Goal: Task Accomplishment & Management: Use online tool/utility

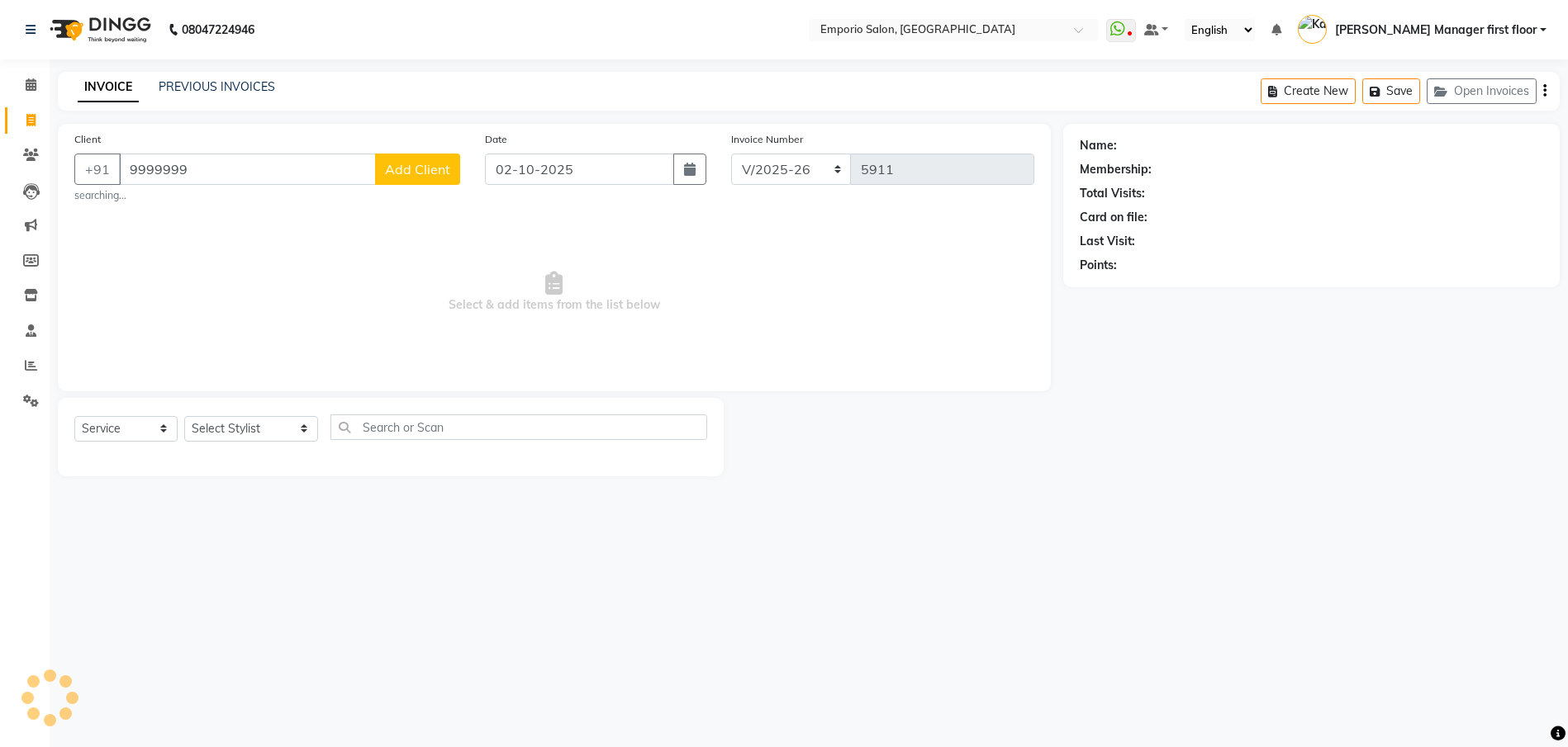
select select "6332"
select select "service"
select select "58141"
click at [184, 416] on select "Select Stylist [PERSON_NAME] beauty Archana [PERSON_NAME] [PERSON_NAME] [PERSON…" at bounding box center [251, 429] width 134 height 25
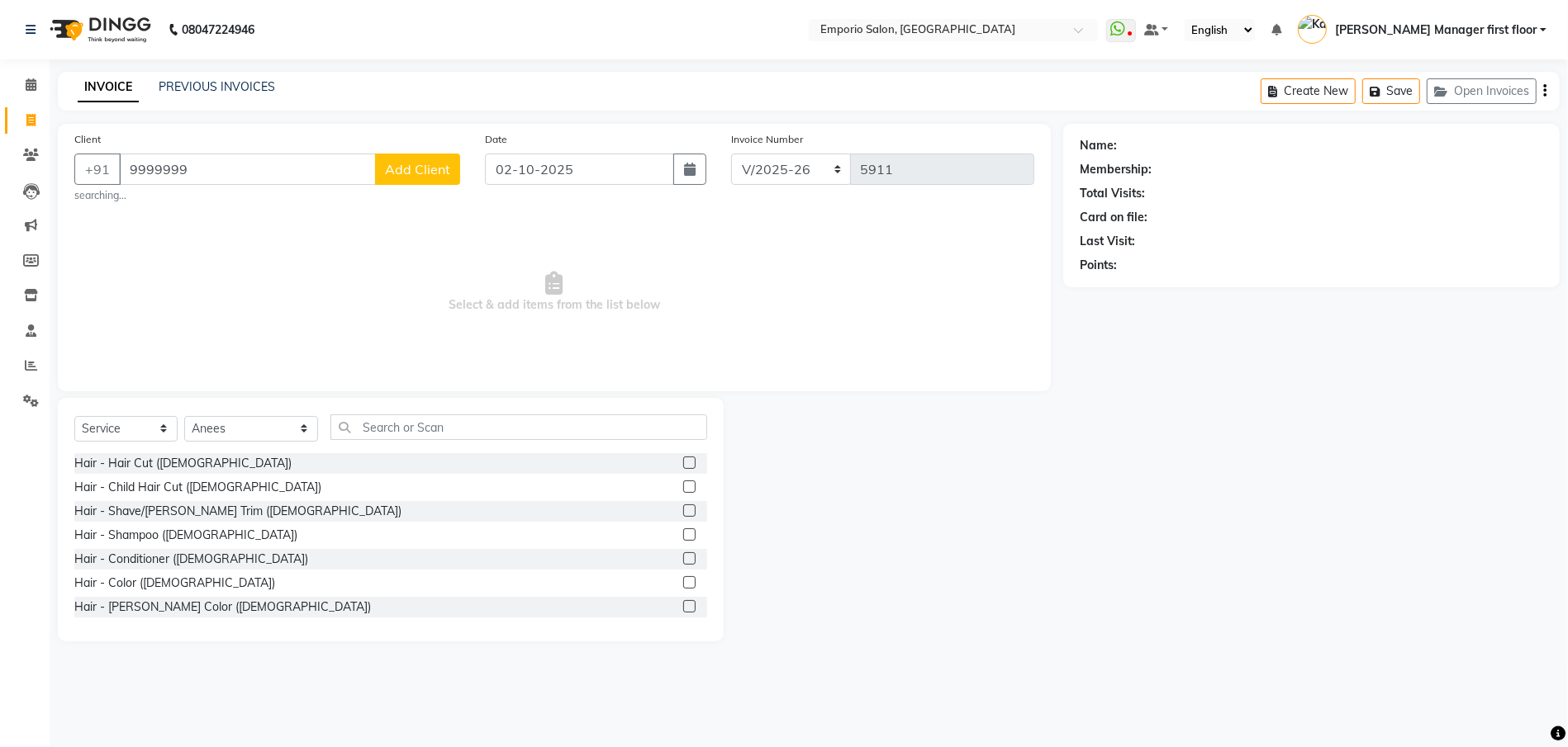
click at [683, 463] on label at bounding box center [689, 463] width 13 height 13
click at [683, 463] on input "checkbox" at bounding box center [688, 463] width 11 height 11
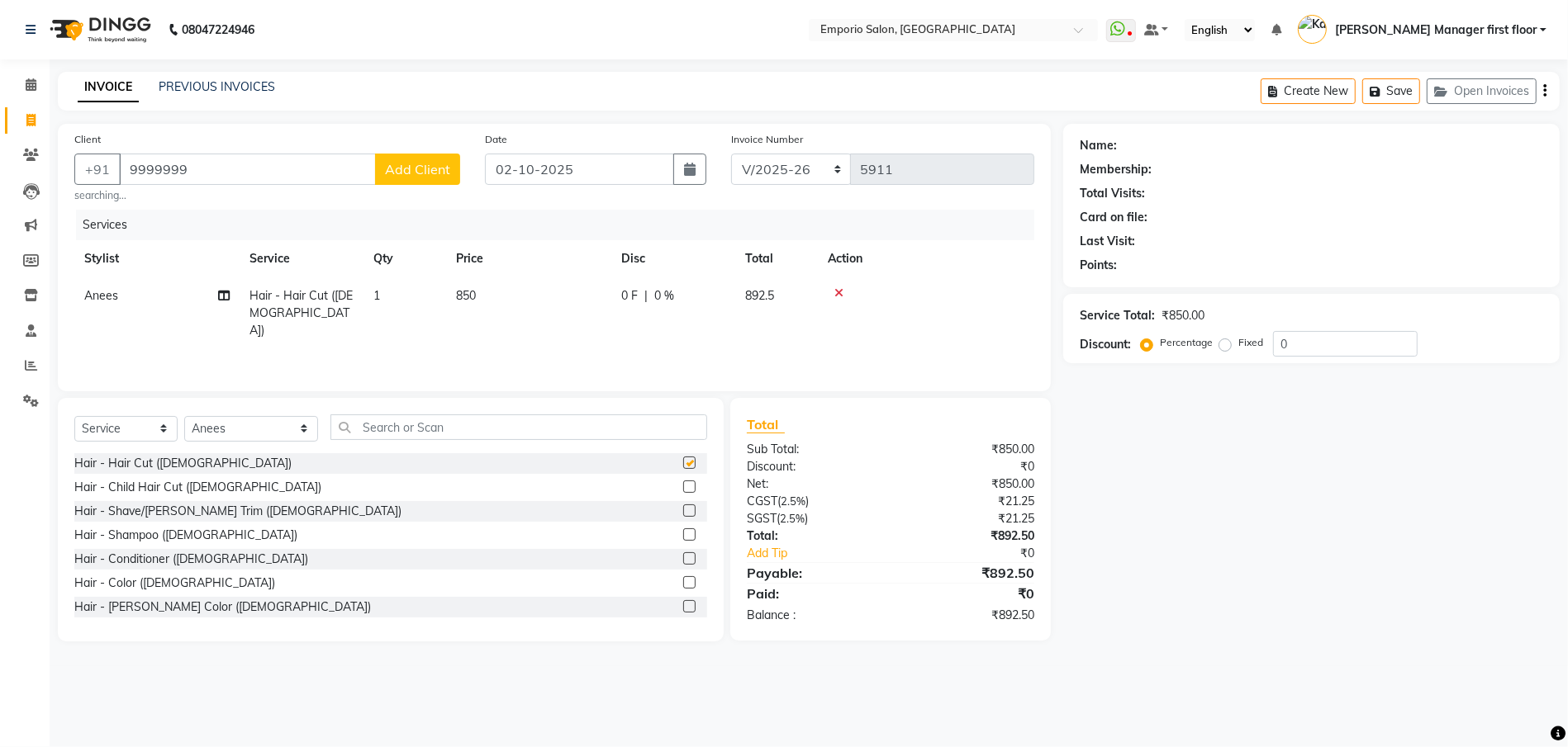
checkbox input "false"
click at [683, 507] on label at bounding box center [689, 511] width 13 height 13
click at [683, 507] on input "checkbox" at bounding box center [688, 512] width 11 height 11
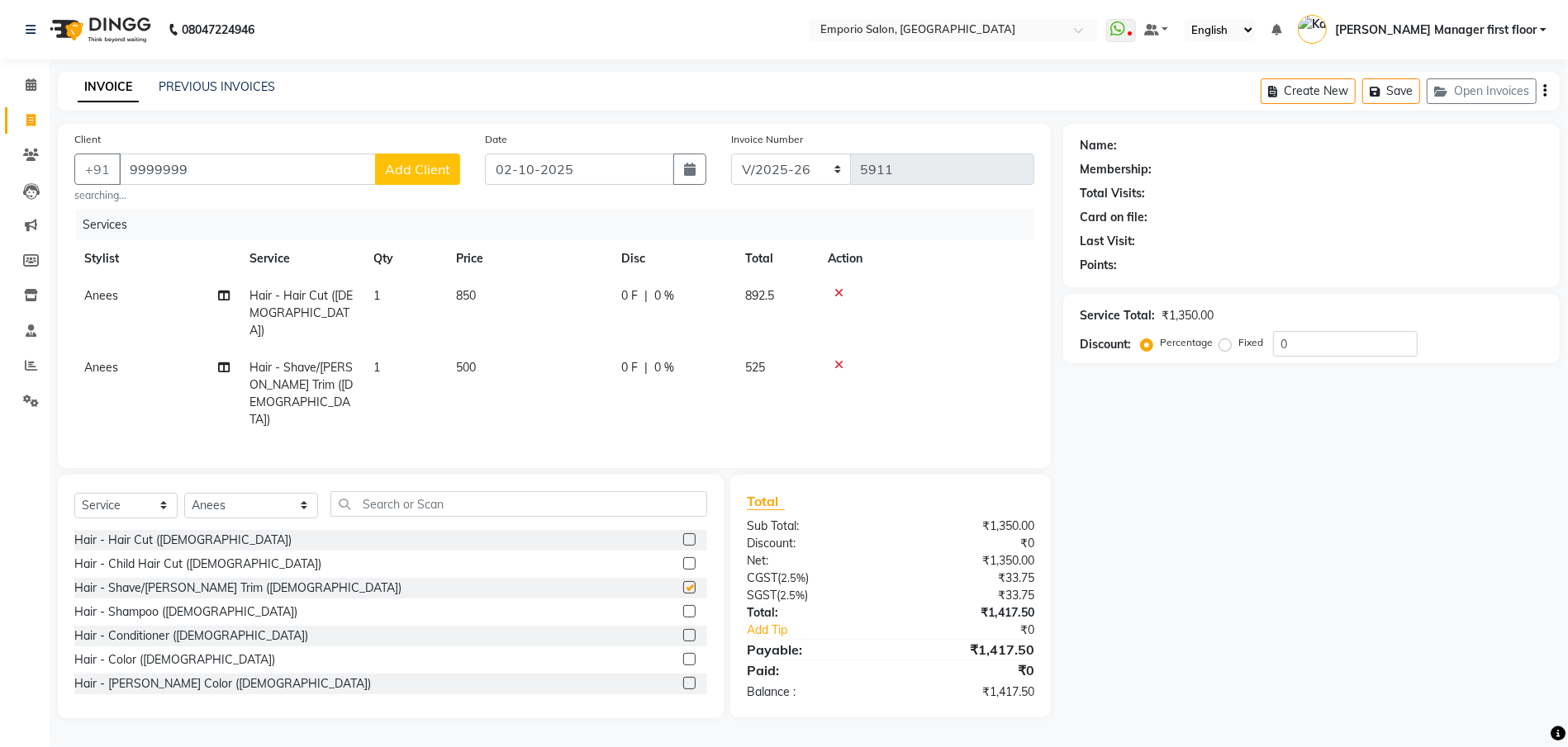
checkbox input "false"
click at [571, 290] on td "850" at bounding box center [529, 313] width 165 height 72
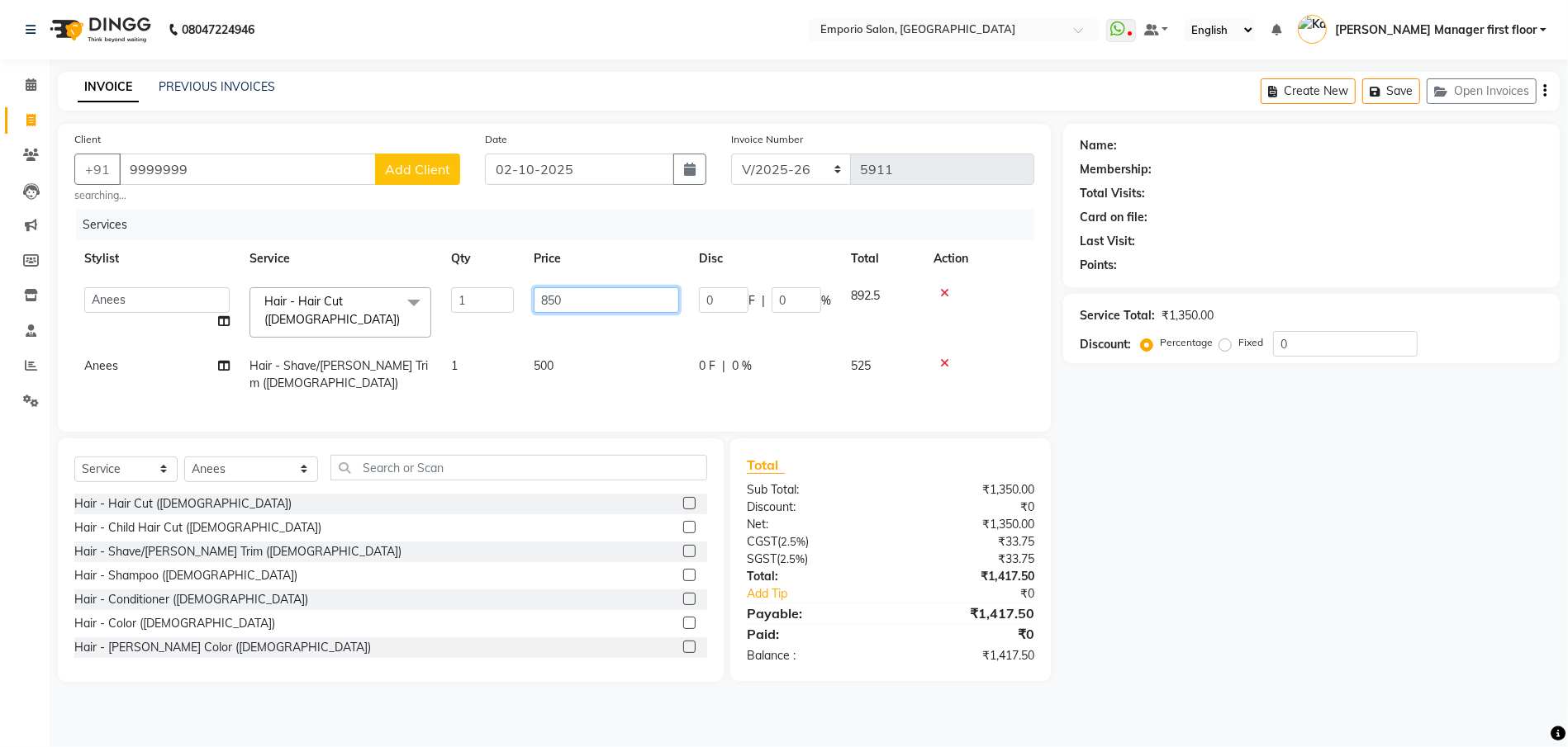
click at [581, 293] on input "850" at bounding box center [606, 300] width 145 height 25
type input "8"
type input "1000"
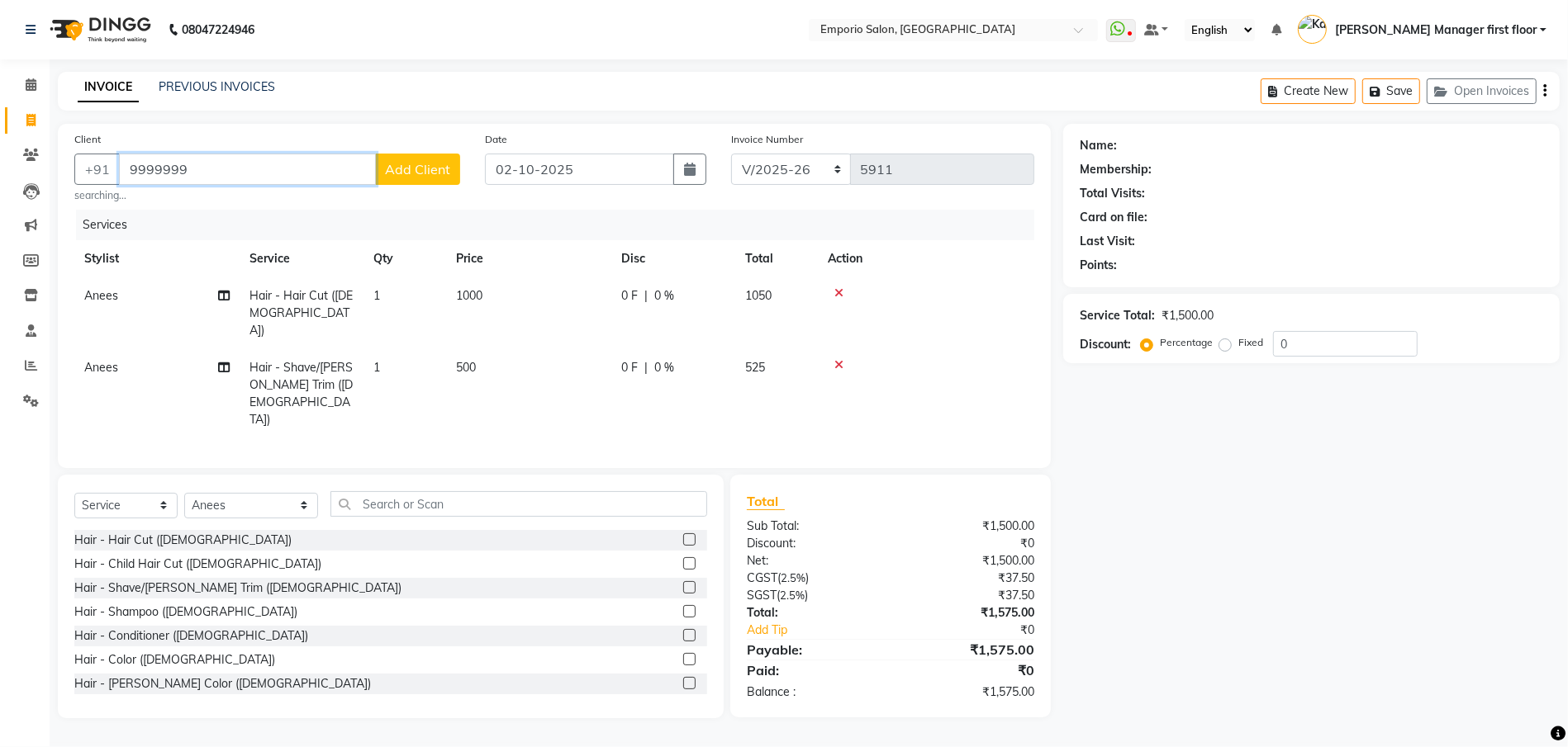
click at [235, 164] on input "9999999" at bounding box center [247, 169] width 257 height 31
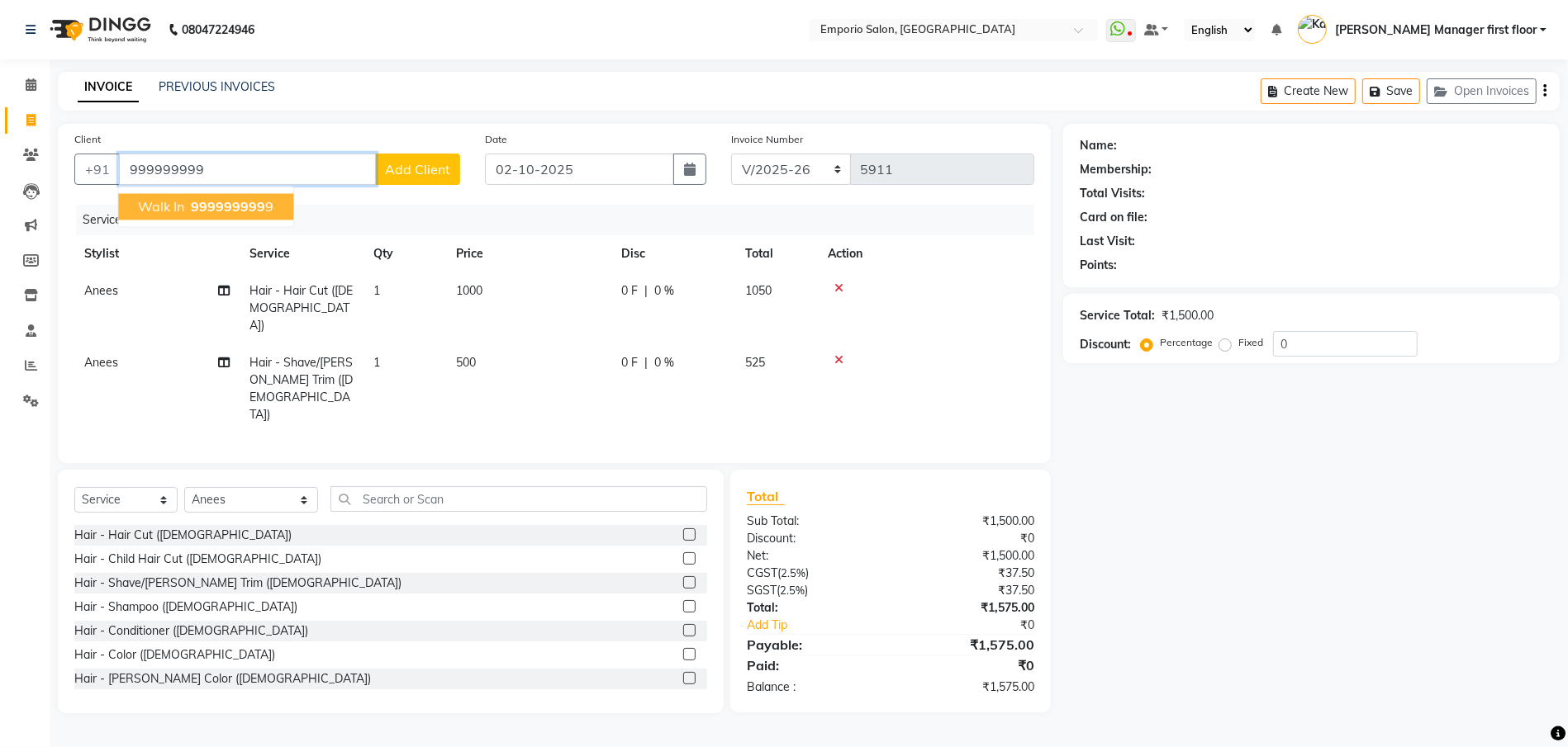
click at [228, 199] on span "999999999" at bounding box center [228, 207] width 74 height 17
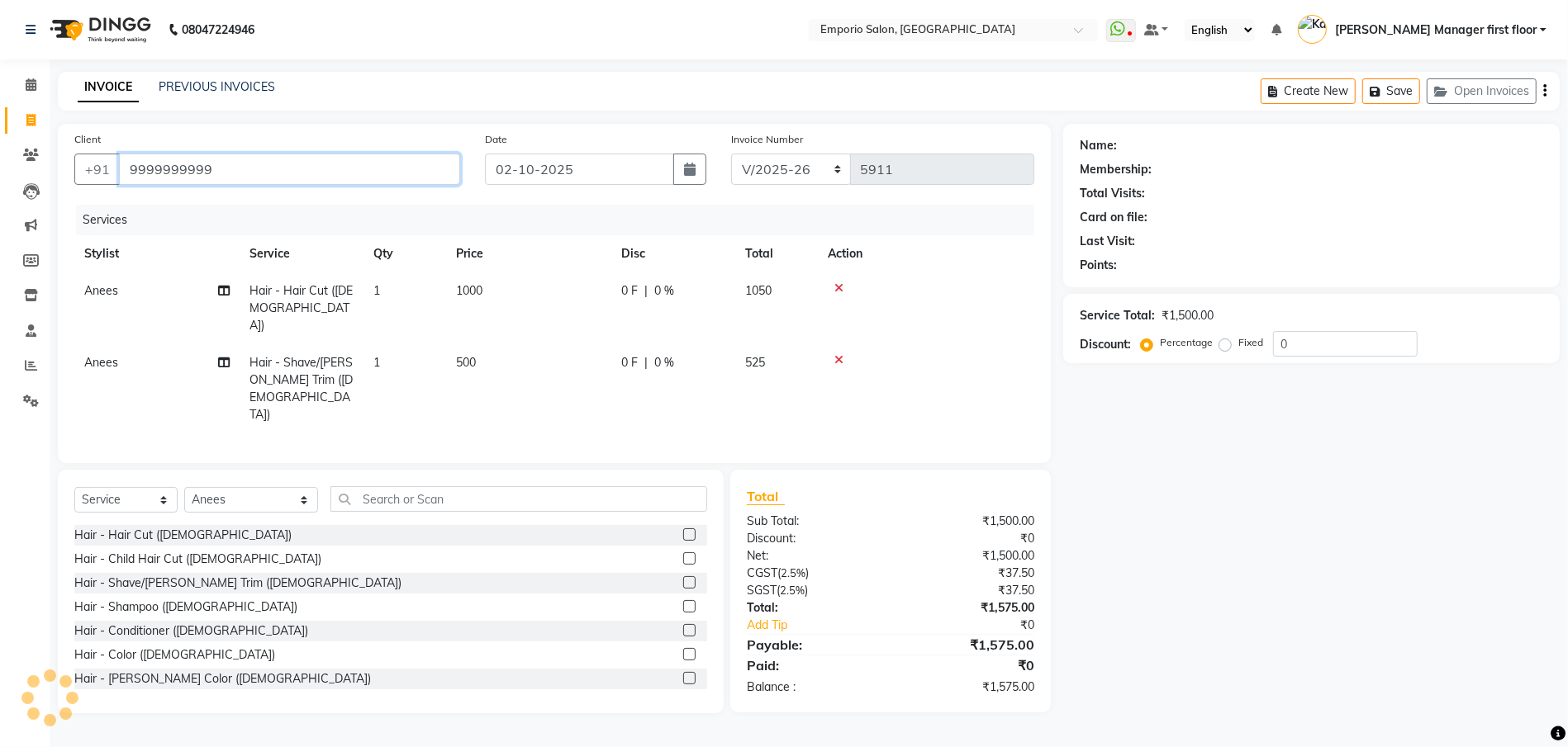
type input "9999999999"
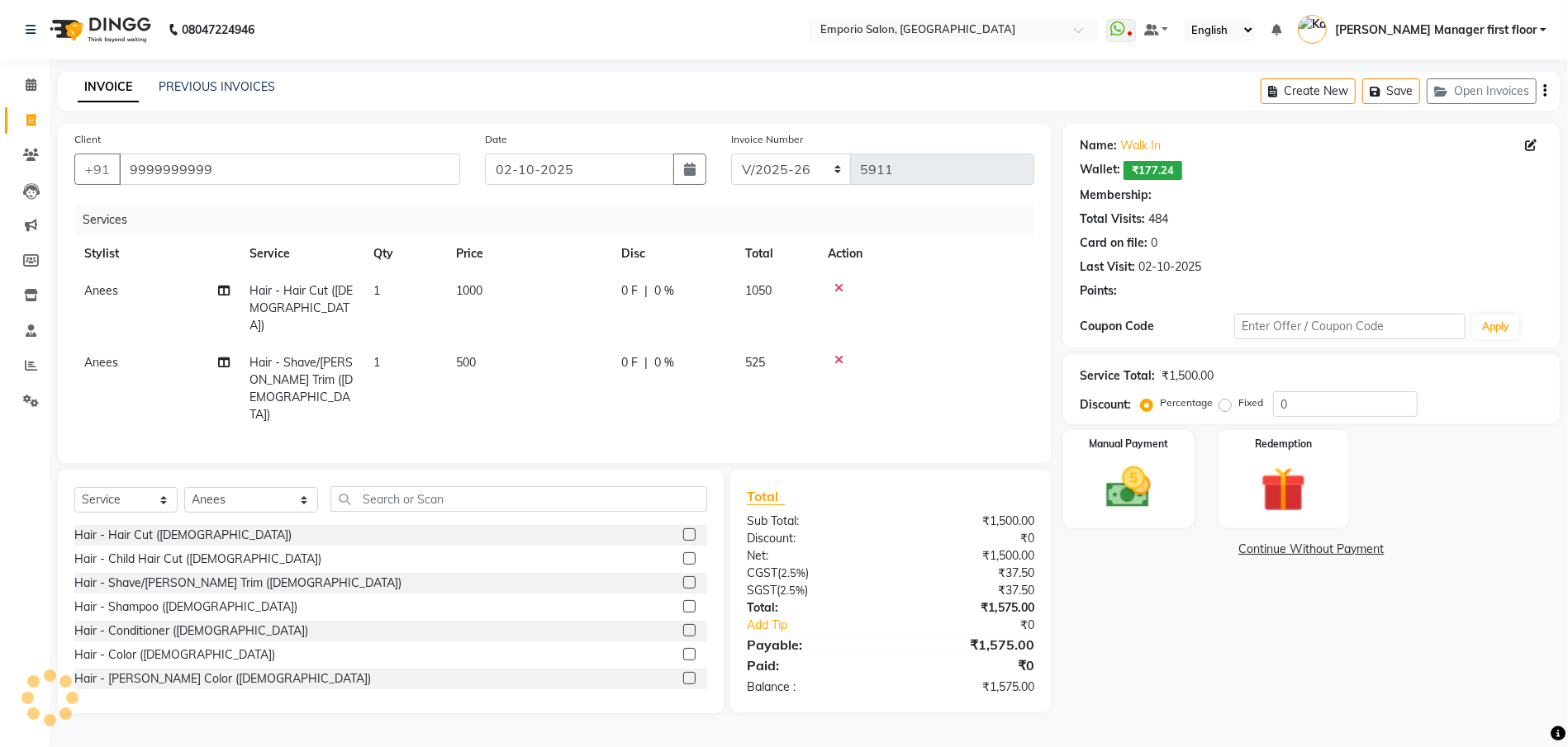
select select "1: Object"
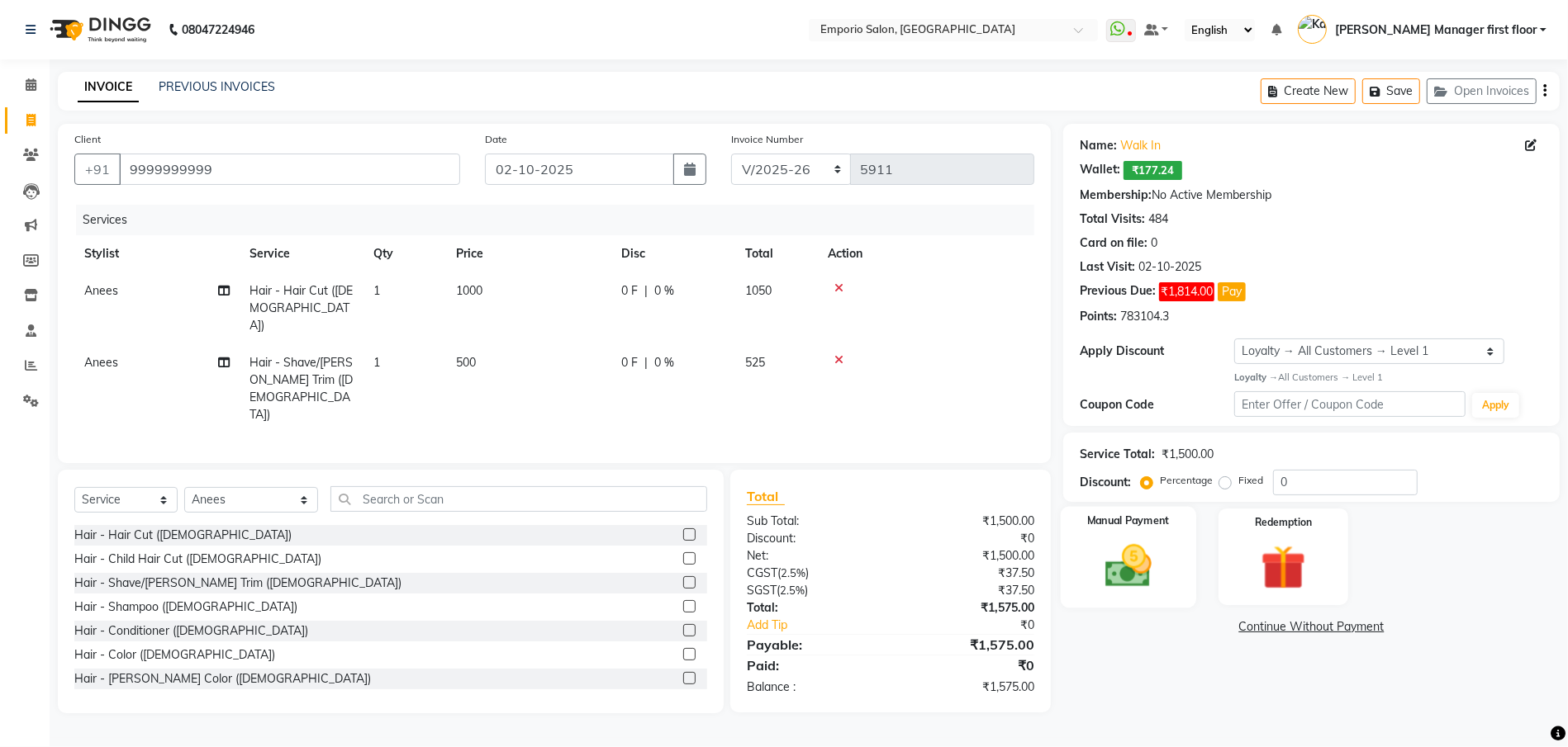
click at [1126, 562] on img at bounding box center [1128, 565] width 76 height 53
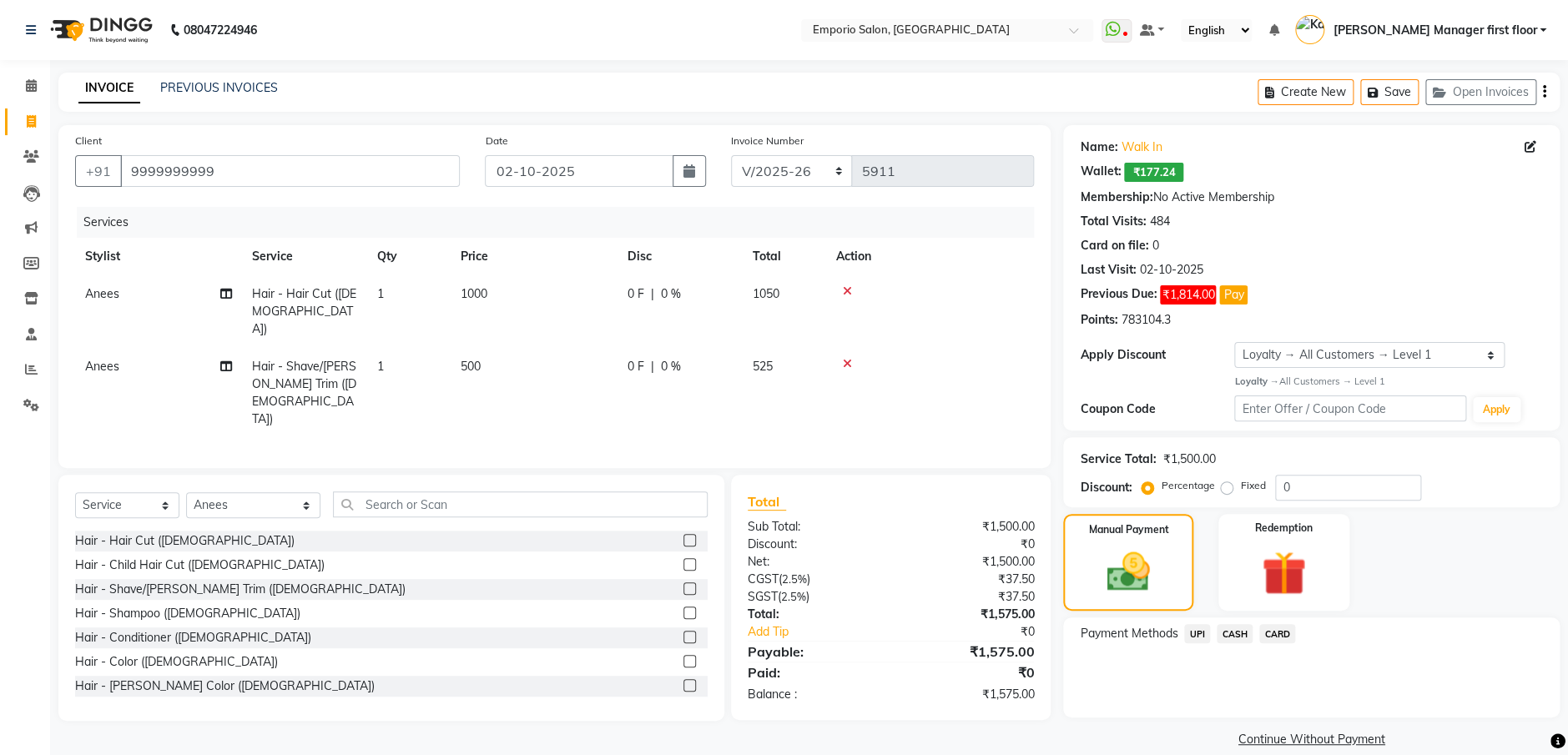
click at [1196, 633] on span "UPI" at bounding box center [1197, 634] width 26 height 20
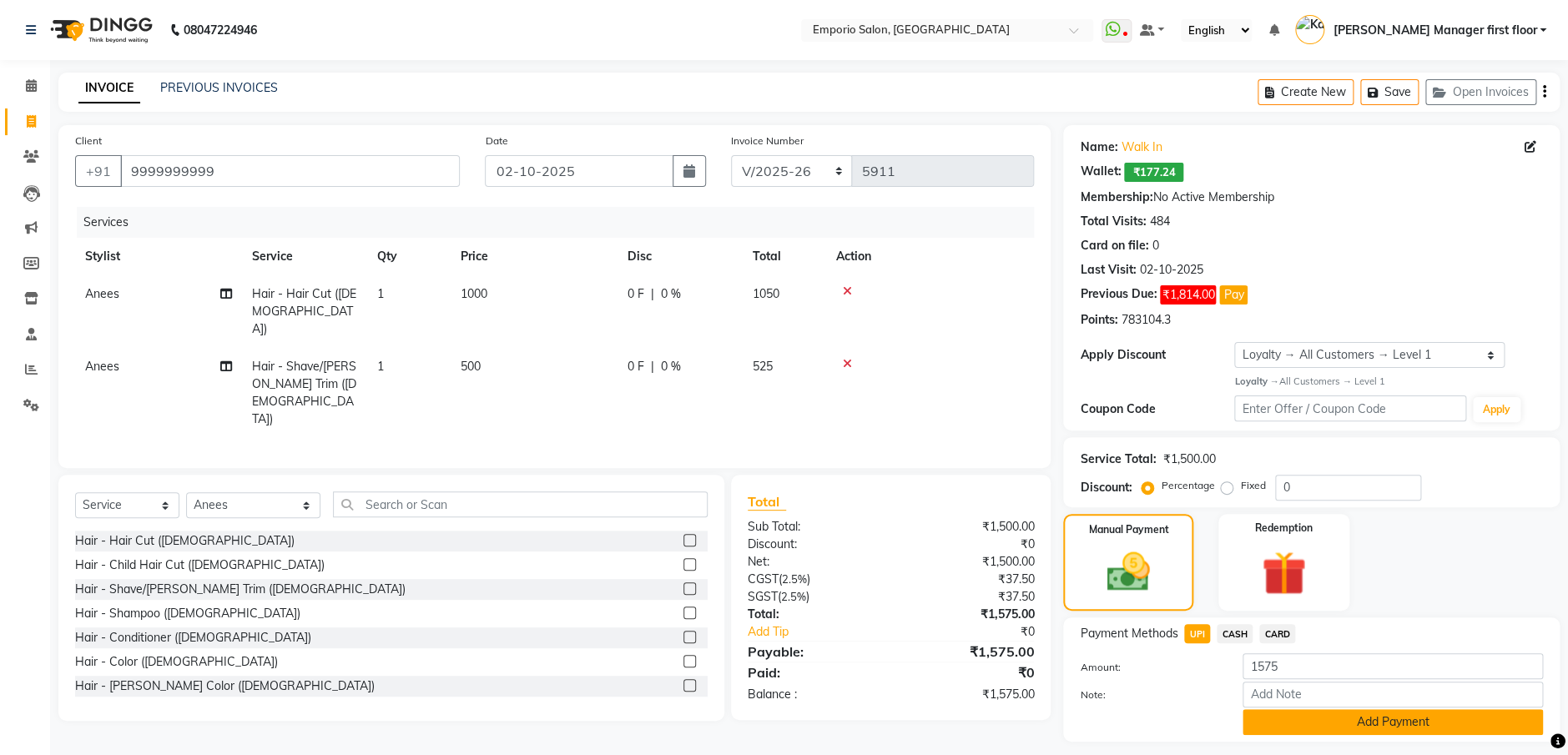
click at [1292, 726] on button "Add Payment" at bounding box center [1393, 723] width 301 height 26
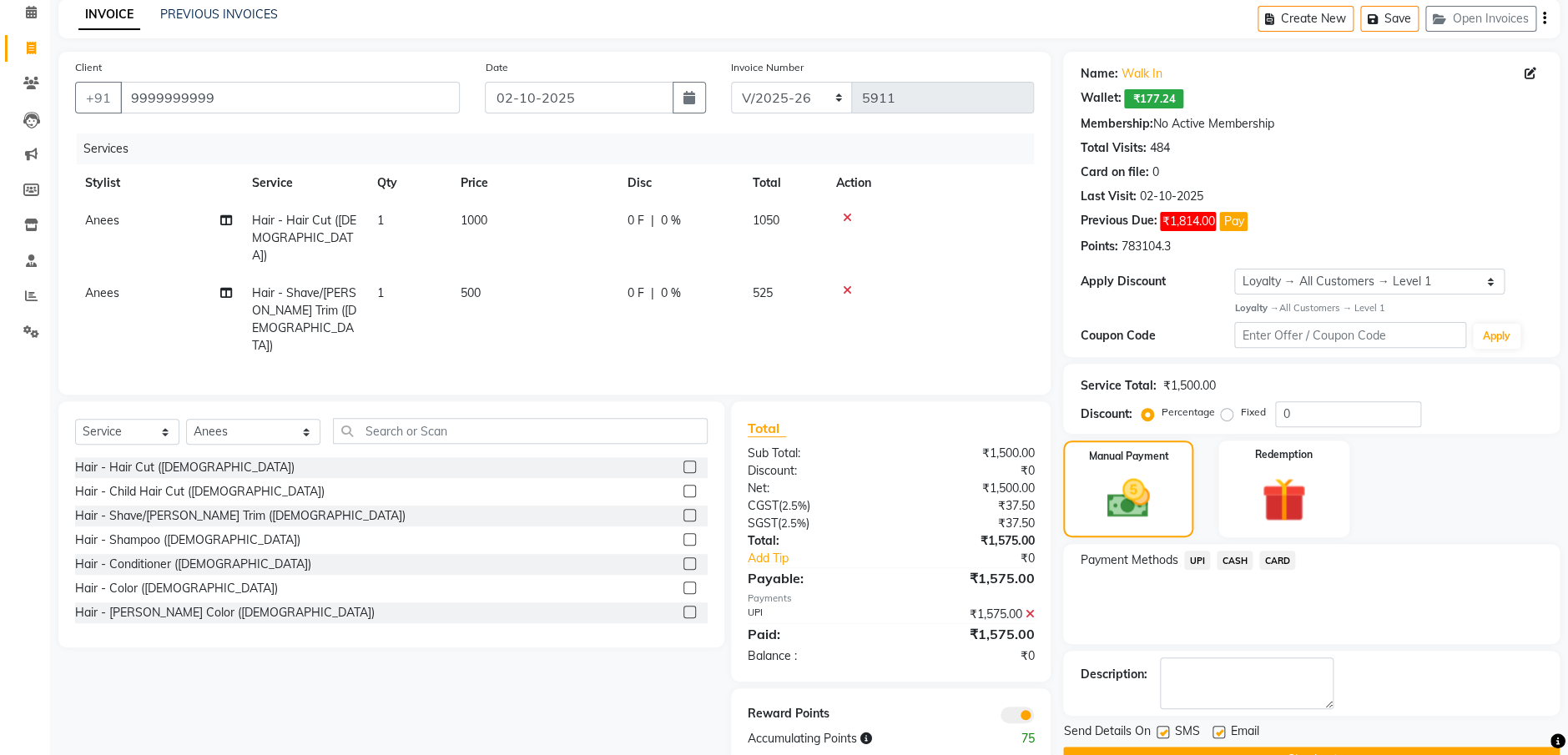
scroll to position [111, 0]
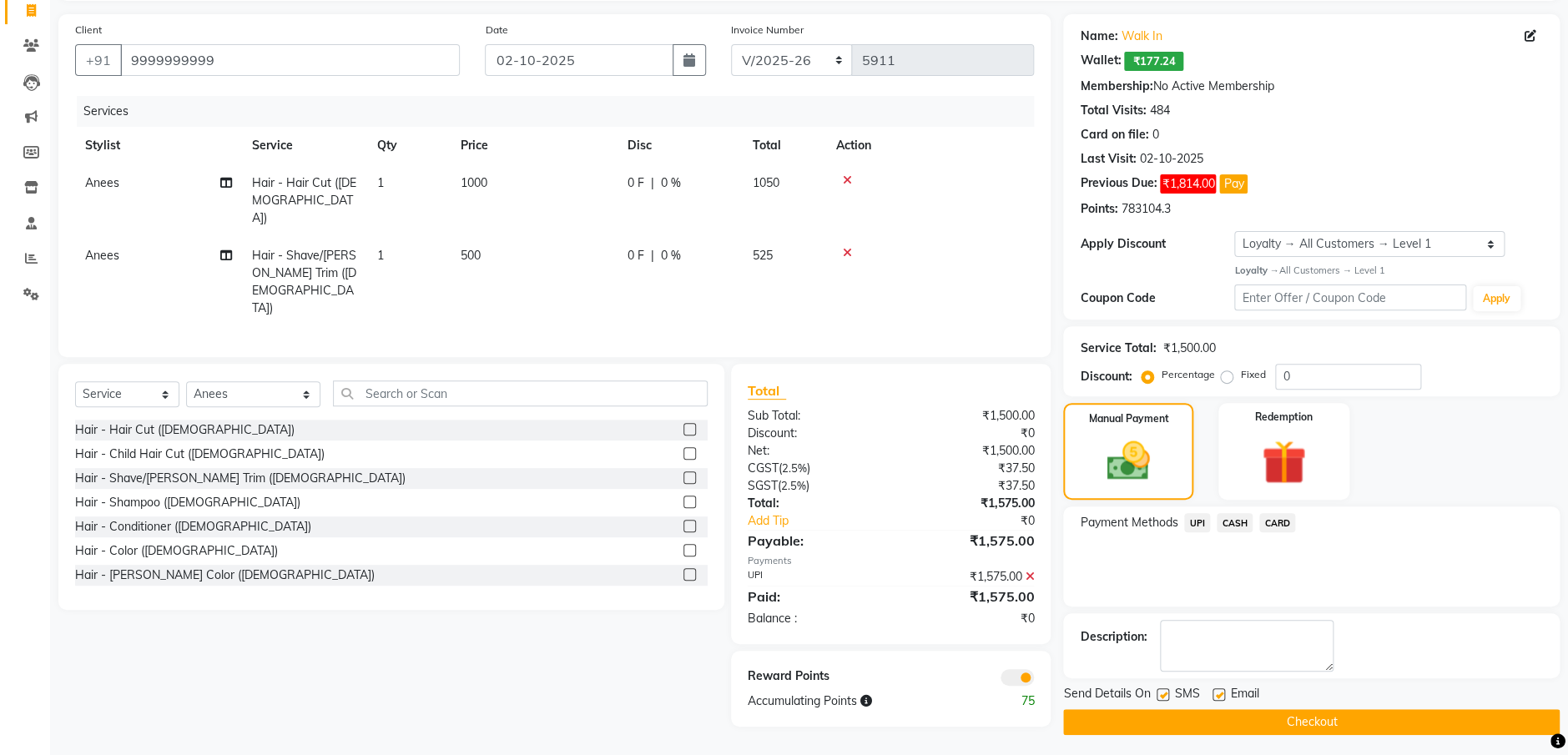
click at [1235, 726] on button "Checkout" at bounding box center [1311, 723] width 496 height 26
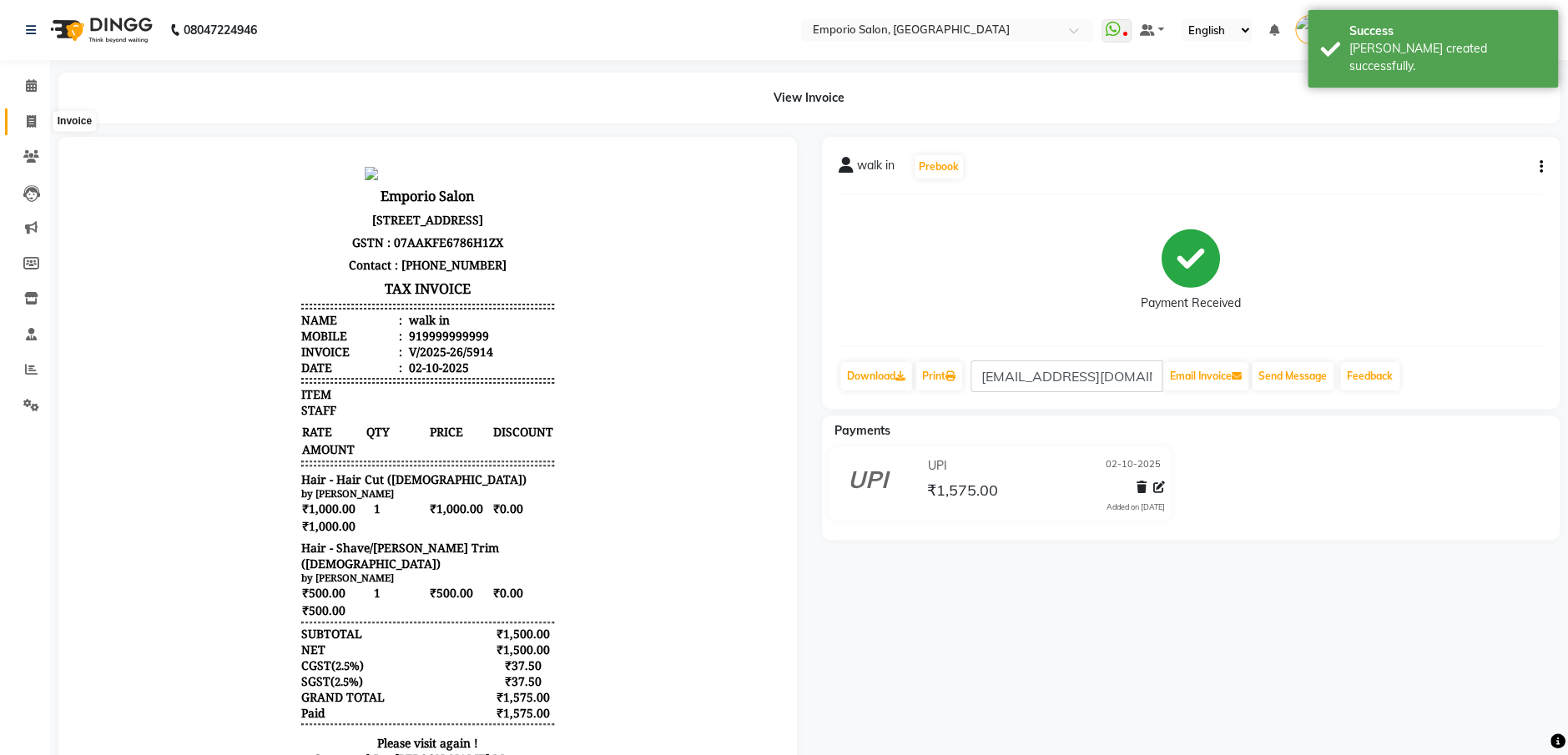
click at [25, 128] on span at bounding box center [31, 123] width 29 height 20
select select "6332"
select select "service"
